Goal: Navigation & Orientation: Find specific page/section

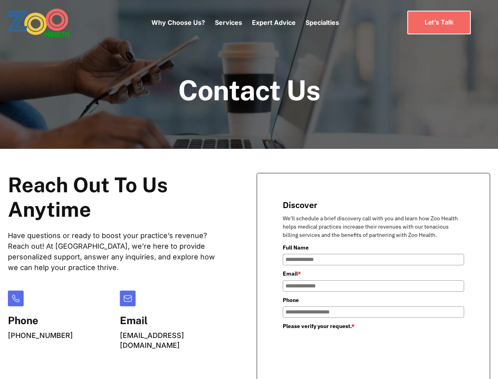
click at [245, 22] on div "Why Choose Us? Services Chronic Care Management Contract Optimization Denial An…" at bounding box center [245, 22] width 188 height 33
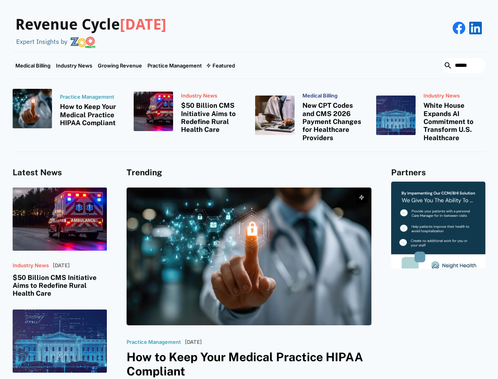
click at [220, 65] on div "Featured" at bounding box center [224, 65] width 22 height 6
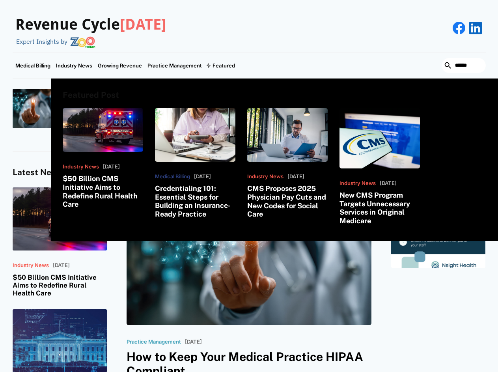
click at [413, 372] on html "Revenue Cycle Today Expert Insights by Medical Billing Industry News Growing Re…" at bounding box center [249, 186] width 498 height 372
